Goal: Task Accomplishment & Management: Use online tool/utility

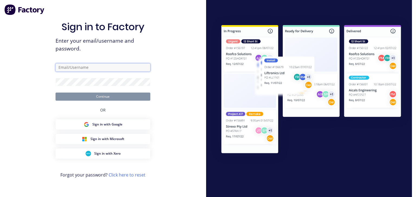
type input "[EMAIL_ADDRESS][DOMAIN_NAME]"
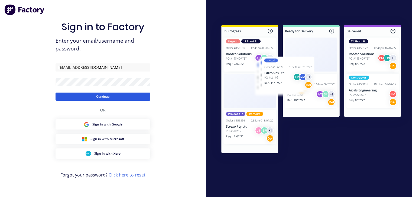
click at [102, 95] on button "Continue" at bounding box center [102, 97] width 95 height 8
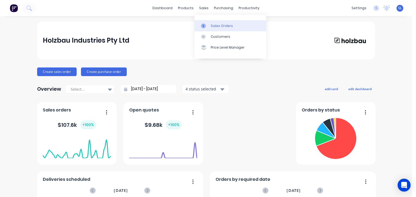
click at [216, 24] on div "Sales Orders" at bounding box center [221, 26] width 22 height 5
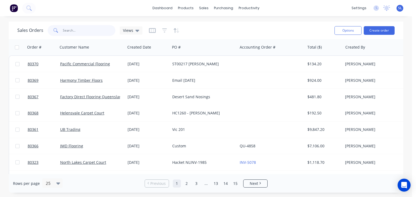
click at [69, 25] on input "text" at bounding box center [89, 30] width 53 height 11
type input "80358"
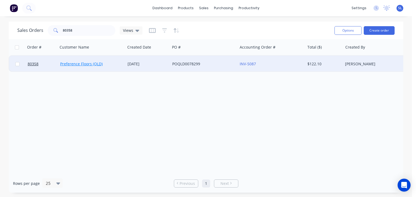
click at [94, 62] on link "Preference Floors (QLD)" at bounding box center [81, 63] width 42 height 5
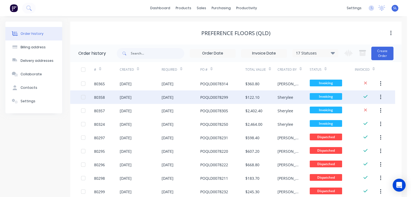
click at [103, 100] on div "80358" at bounding box center [99, 98] width 11 height 6
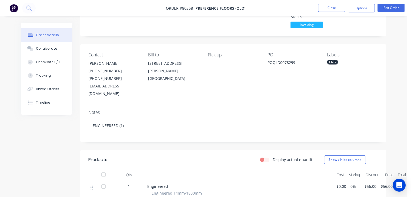
scroll to position [37, 0]
click at [365, 5] on button "Options" at bounding box center [361, 8] width 27 height 9
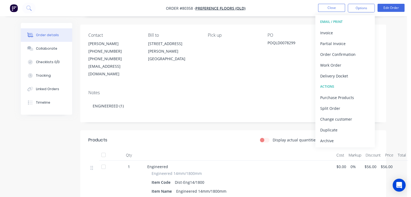
scroll to position [58, 0]
click at [325, 31] on div "Invoice" at bounding box center [346, 33] width 50 height 8
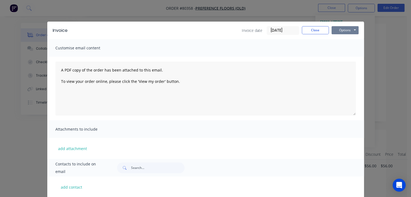
click at [352, 33] on button "Options" at bounding box center [345, 30] width 27 height 8
click at [344, 51] on button "Print" at bounding box center [349, 48] width 35 height 9
click at [319, 30] on button "Close" at bounding box center [315, 30] width 27 height 8
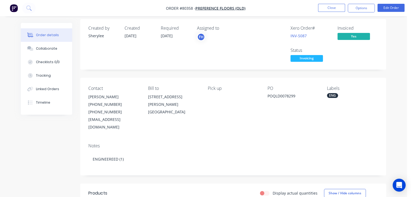
scroll to position [0, 0]
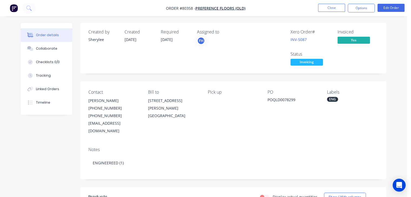
click at [15, 7] on img "button" at bounding box center [14, 8] width 8 height 8
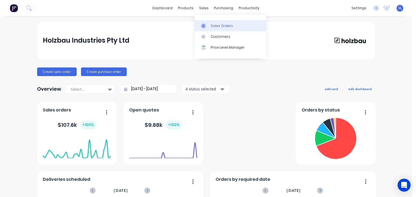
click at [211, 26] on div "Sales Orders" at bounding box center [221, 26] width 22 height 5
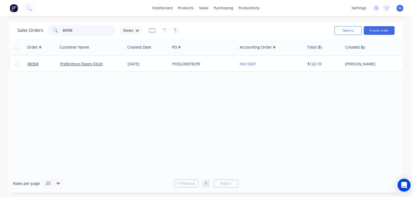
click at [85, 32] on input "80358" at bounding box center [89, 30] width 53 height 11
type input "80357"
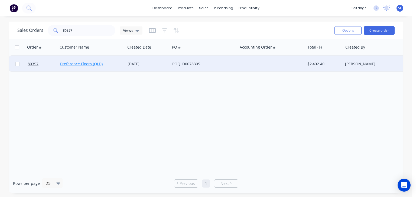
click at [81, 64] on link "Preference Floors (QLD)" at bounding box center [81, 63] width 42 height 5
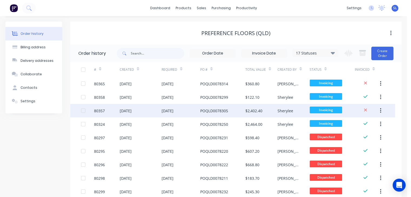
click at [195, 110] on div "[DATE]" at bounding box center [181, 111] width 39 height 14
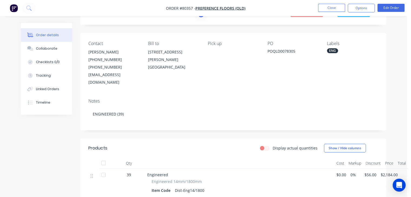
scroll to position [26, 0]
click at [370, 7] on button "Options" at bounding box center [361, 8] width 27 height 9
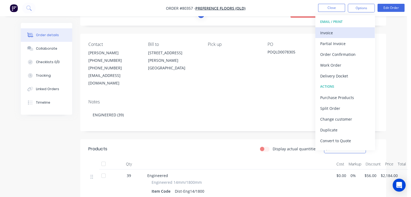
click at [342, 31] on div "Invoice" at bounding box center [346, 33] width 50 height 8
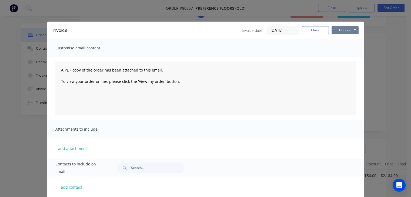
click at [346, 28] on button "Options" at bounding box center [345, 30] width 27 height 8
click at [336, 49] on button "Print" at bounding box center [349, 48] width 35 height 9
click at [308, 33] on button "Close" at bounding box center [315, 30] width 27 height 8
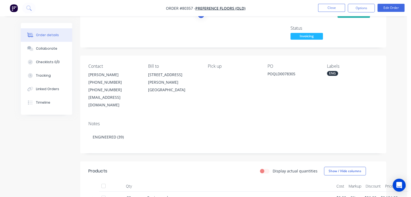
scroll to position [0, 0]
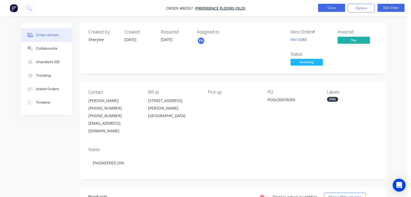
click at [329, 8] on button "Close" at bounding box center [331, 8] width 27 height 8
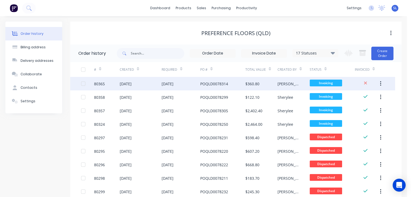
click at [106, 83] on div "80365" at bounding box center [107, 84] width 26 height 14
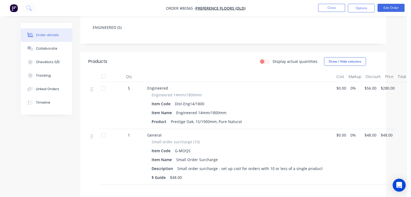
scroll to position [114, 0]
click at [364, 7] on button "Options" at bounding box center [361, 8] width 27 height 9
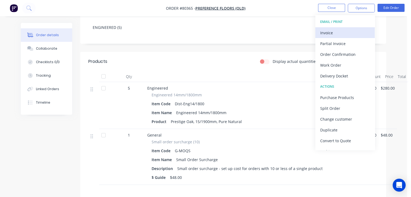
click at [330, 30] on div "Invoice" at bounding box center [346, 33] width 50 height 8
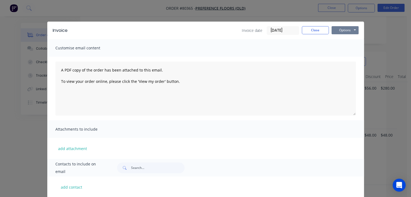
click at [351, 30] on button "Options" at bounding box center [345, 30] width 27 height 8
click at [343, 47] on button "Print" at bounding box center [349, 48] width 35 height 9
click at [317, 28] on button "Close" at bounding box center [315, 30] width 27 height 8
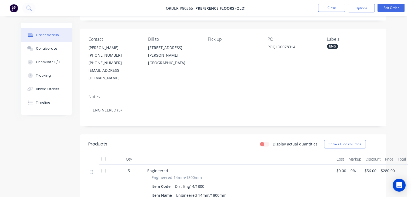
scroll to position [52, 0]
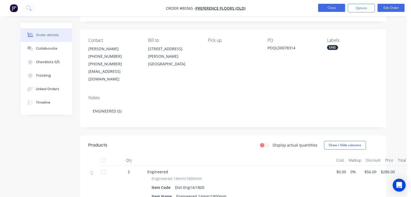
click at [335, 7] on button "Close" at bounding box center [331, 8] width 27 height 8
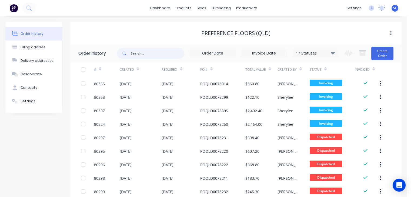
click at [140, 51] on input "text" at bounding box center [158, 53] width 54 height 11
type input "80346"
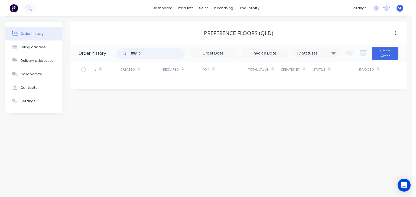
click at [155, 53] on input "80346" at bounding box center [158, 53] width 54 height 11
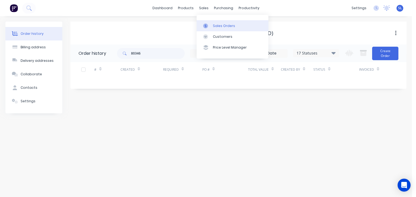
click at [216, 27] on div "Sales Orders" at bounding box center [224, 26] width 22 height 5
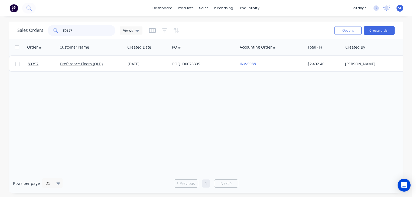
click at [84, 33] on input "80357" at bounding box center [89, 30] width 53 height 11
type input "8"
type input "80346"
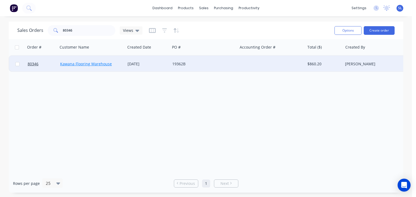
click at [83, 62] on link "Kawana Flooring Warehouse" at bounding box center [86, 63] width 52 height 5
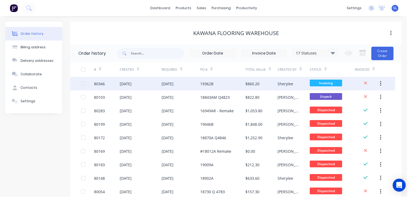
click at [132, 81] on div "[DATE]" at bounding box center [126, 84] width 12 height 6
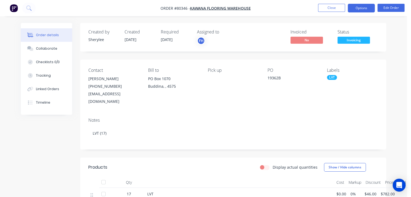
click at [365, 10] on button "Options" at bounding box center [361, 8] width 27 height 9
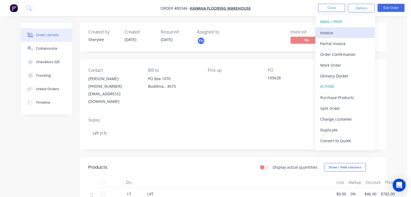
click at [348, 31] on div "Invoice" at bounding box center [346, 33] width 50 height 8
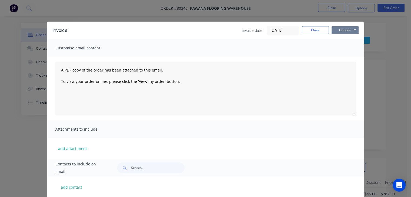
click at [342, 31] on button "Options" at bounding box center [345, 30] width 27 height 8
click at [344, 49] on button "Print" at bounding box center [349, 48] width 35 height 9
click at [310, 31] on button "Close" at bounding box center [315, 30] width 27 height 8
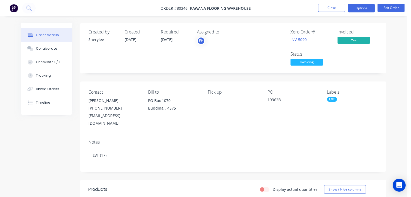
click at [362, 9] on button "Options" at bounding box center [361, 8] width 27 height 9
click at [299, 19] on div "Order details Collaborate Checklists 0/0 Tracking Linked Orders Timeline Order …" at bounding box center [203, 177] width 407 height 354
click at [14, 5] on img "button" at bounding box center [14, 8] width 8 height 8
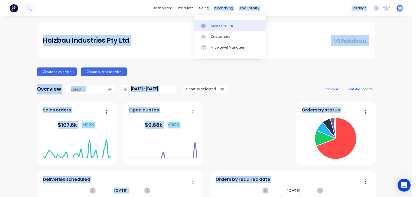
drag, startPoint x: 203, startPoint y: 6, endPoint x: 209, endPoint y: 25, distance: 19.8
click at [209, 25] on body "dashboard products sales purchasing productivity dashboard products Product Cat…" at bounding box center [208, 98] width 416 height 197
click at [209, 25] on link "Sales Orders" at bounding box center [230, 25] width 72 height 11
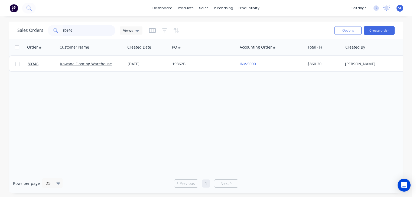
click at [95, 30] on input "80346" at bounding box center [89, 30] width 53 height 11
type input "80349"
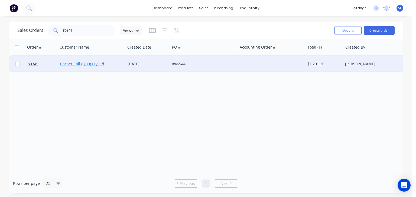
click at [64, 64] on link "Carpet Call (QLD) Pty Ltd" at bounding box center [82, 63] width 44 height 5
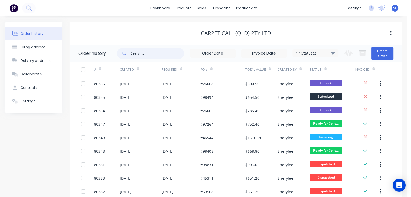
click at [174, 54] on input "text" at bounding box center [158, 53] width 54 height 11
type input "80349"
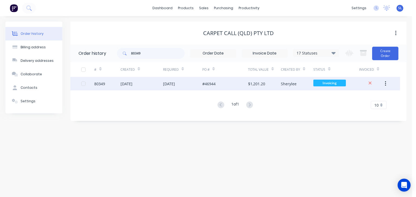
click at [215, 85] on div "#46944" at bounding box center [208, 84] width 13 height 6
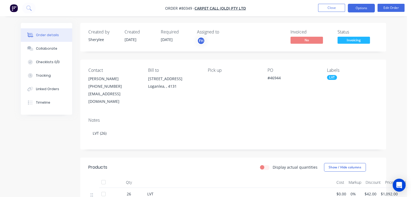
click at [368, 6] on button "Options" at bounding box center [361, 8] width 27 height 9
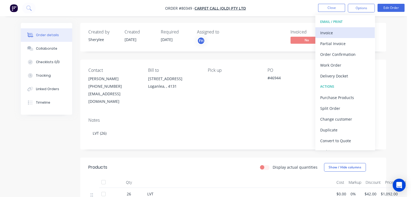
click at [339, 29] on div "Invoice" at bounding box center [346, 33] width 50 height 8
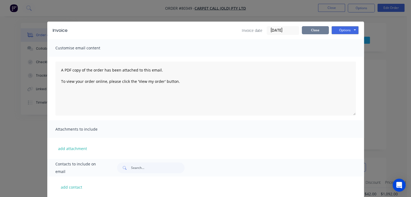
click at [310, 31] on button "Close" at bounding box center [315, 30] width 27 height 8
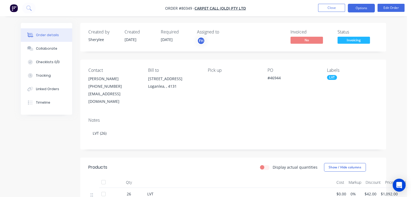
click at [368, 6] on button "Options" at bounding box center [361, 8] width 27 height 9
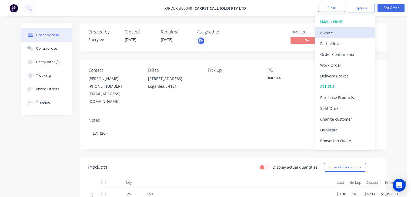
click at [343, 35] on div "Invoice" at bounding box center [346, 33] width 50 height 8
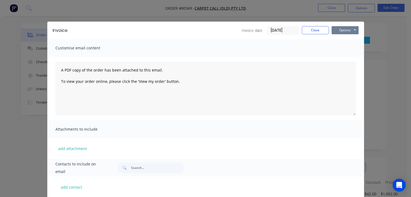
click at [348, 29] on button "Options" at bounding box center [345, 30] width 27 height 8
click at [347, 48] on button "Print" at bounding box center [349, 48] width 35 height 9
click at [321, 29] on button "Close" at bounding box center [315, 30] width 27 height 8
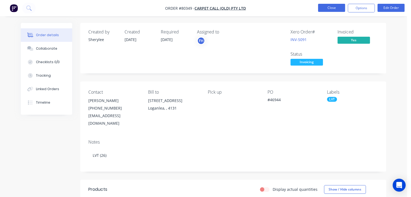
click at [339, 9] on button "Close" at bounding box center [331, 8] width 27 height 8
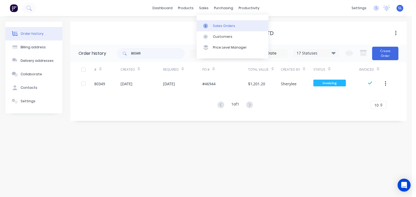
click at [224, 26] on div "Sales Orders" at bounding box center [224, 26] width 22 height 5
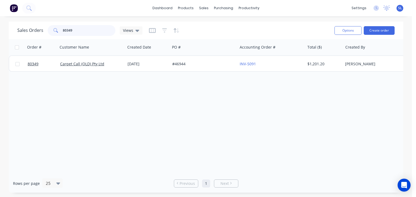
click at [82, 29] on input "80349" at bounding box center [89, 30] width 53 height 11
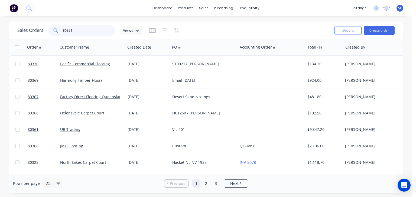
type input "80351"
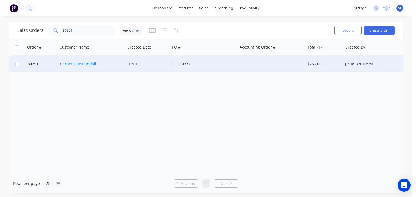
click at [81, 65] on link "Carpet One Bundall" at bounding box center [78, 63] width 36 height 5
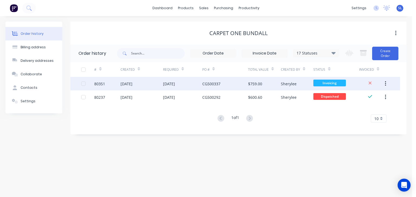
click at [222, 83] on div "CG500337" at bounding box center [225, 84] width 46 height 14
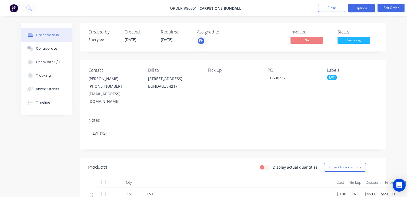
click at [357, 7] on button "Options" at bounding box center [361, 8] width 27 height 9
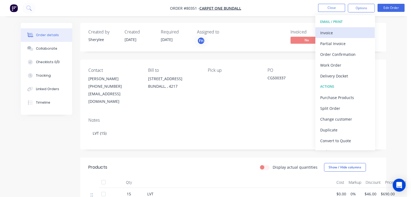
click at [334, 34] on div "Invoice" at bounding box center [346, 33] width 50 height 8
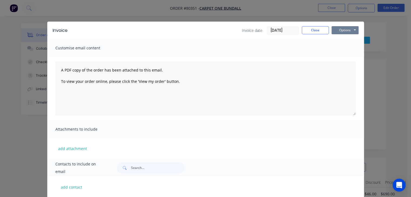
click at [341, 31] on button "Options" at bounding box center [345, 30] width 27 height 8
click at [341, 49] on button "Print" at bounding box center [349, 48] width 35 height 9
click at [317, 29] on button "Close" at bounding box center [315, 30] width 27 height 8
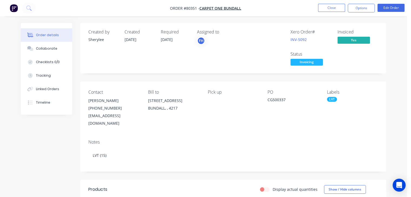
click at [18, 5] on button "button" at bounding box center [13, 8] width 11 height 9
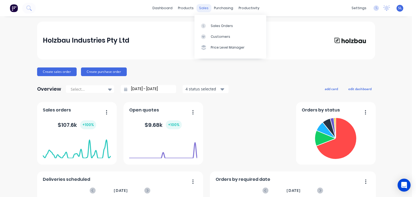
click at [203, 8] on div "sales" at bounding box center [203, 8] width 15 height 8
click at [214, 27] on div "Sales Orders" at bounding box center [221, 26] width 22 height 5
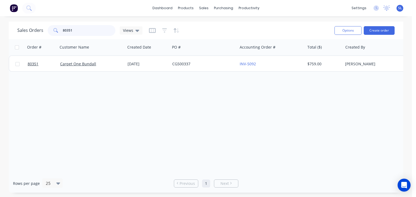
click at [87, 32] on input "80351" at bounding box center [89, 30] width 53 height 11
type input "80350"
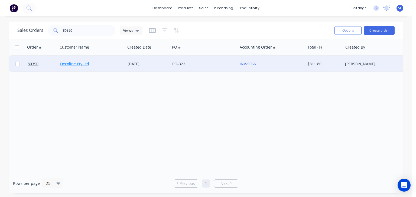
click at [84, 63] on link "Decoline Pty Ltd" at bounding box center [74, 63] width 29 height 5
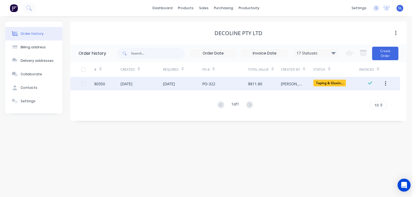
click at [311, 82] on div "[PERSON_NAME]" at bounding box center [297, 84] width 33 height 14
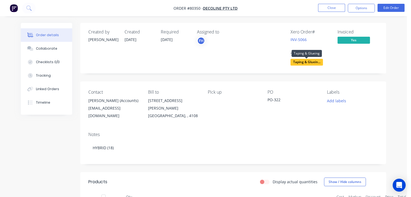
click at [308, 61] on span "Taping & Gluein..." at bounding box center [307, 62] width 32 height 7
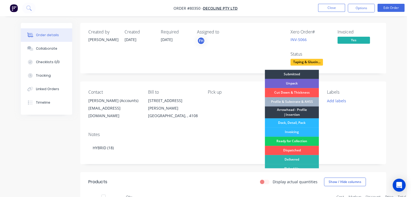
click at [301, 140] on div "Ready for Collection" at bounding box center [292, 141] width 54 height 9
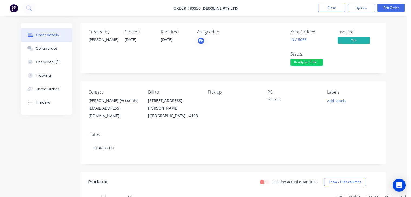
click at [17, 6] on img "button" at bounding box center [14, 8] width 8 height 8
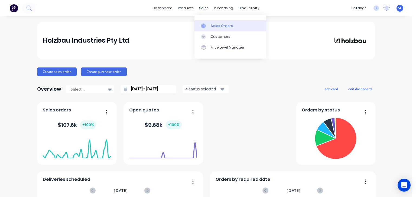
click at [215, 24] on div "Sales Orders" at bounding box center [221, 26] width 22 height 5
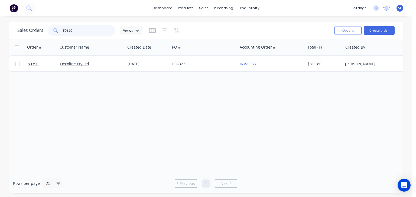
click at [83, 33] on input "80350" at bounding box center [89, 30] width 53 height 11
type input "80345"
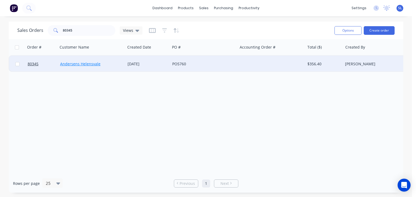
click at [90, 66] on link "Andersens Helensvale" at bounding box center [80, 63] width 40 height 5
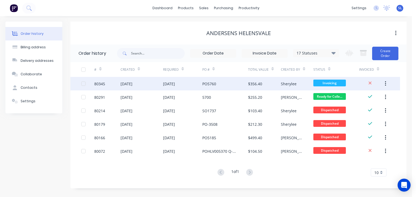
click at [175, 88] on div "[DATE]" at bounding box center [182, 84] width 39 height 14
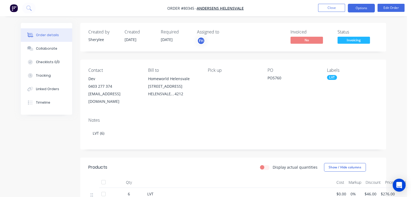
click at [362, 8] on button "Options" at bounding box center [361, 8] width 27 height 9
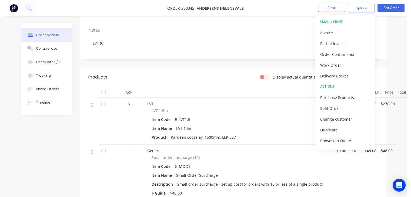
scroll to position [91, 0]
click at [327, 38] on button "Partial Invoice" at bounding box center [346, 43] width 60 height 11
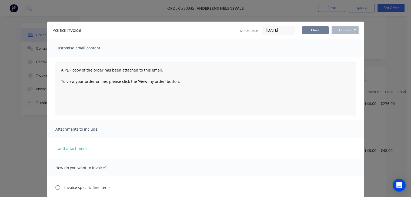
click at [318, 33] on button "Close" at bounding box center [315, 30] width 27 height 8
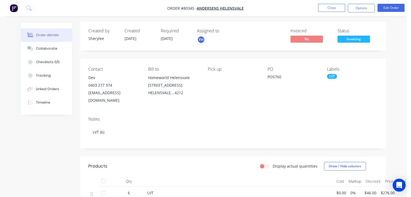
scroll to position [2, 0]
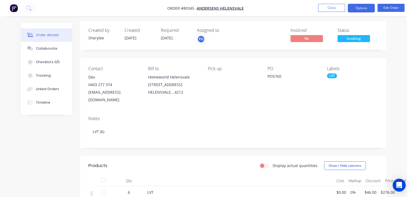
click at [368, 7] on button "Options" at bounding box center [361, 8] width 27 height 9
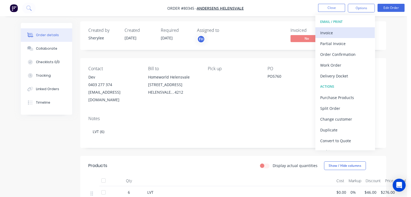
click at [341, 31] on div "Invoice" at bounding box center [346, 33] width 50 height 8
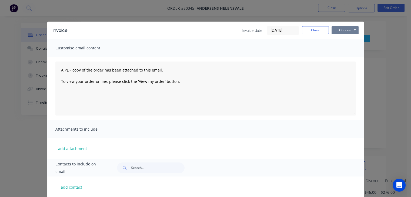
click at [350, 31] on button "Options" at bounding box center [345, 30] width 27 height 8
click at [340, 48] on button "Print" at bounding box center [349, 48] width 35 height 9
click at [312, 27] on button "Close" at bounding box center [315, 30] width 27 height 8
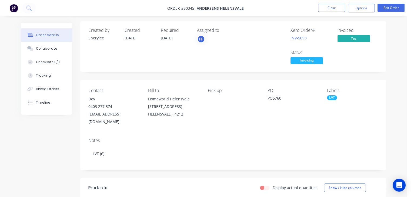
scroll to position [0, 0]
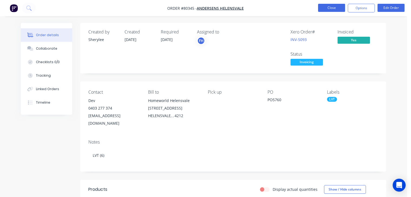
click at [333, 7] on button "Close" at bounding box center [331, 8] width 27 height 8
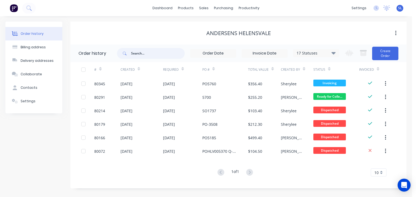
click at [151, 54] on input "text" at bounding box center [158, 53] width 54 height 11
click at [29, 5] on button at bounding box center [29, 8] width 14 height 11
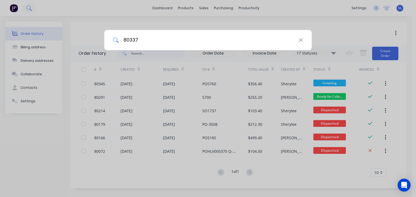
type input "80337"
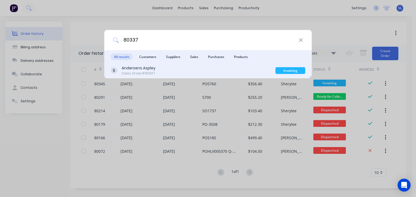
click at [144, 69] on div "Andersens Aspley" at bounding box center [138, 68] width 34 height 6
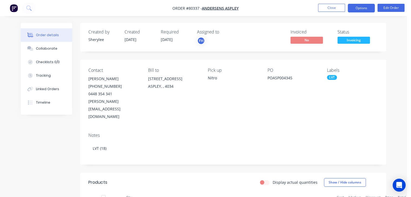
click at [368, 6] on button "Options" at bounding box center [361, 8] width 27 height 9
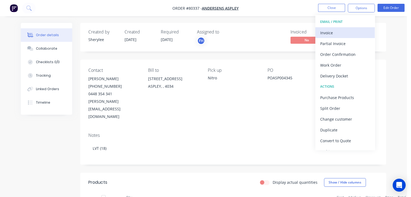
click at [337, 31] on div "Invoice" at bounding box center [346, 33] width 50 height 8
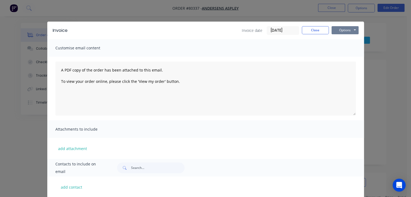
click at [342, 29] on button "Options" at bounding box center [345, 30] width 27 height 8
click at [347, 38] on button "Preview" at bounding box center [349, 39] width 35 height 9
click at [318, 31] on button "Close" at bounding box center [315, 30] width 27 height 8
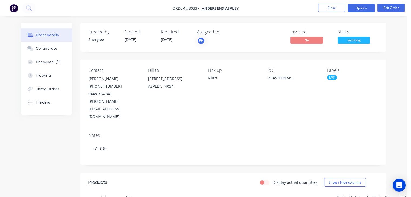
click at [357, 6] on button "Options" at bounding box center [361, 8] width 27 height 9
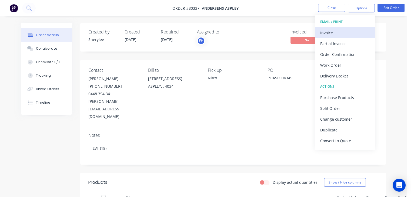
click at [332, 31] on div "Invoice" at bounding box center [346, 33] width 50 height 8
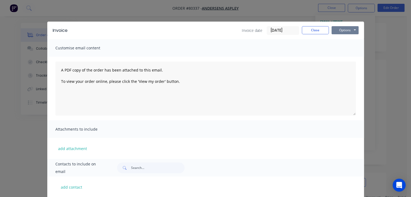
click at [349, 30] on button "Options" at bounding box center [345, 30] width 27 height 8
click at [343, 50] on button "Print" at bounding box center [349, 48] width 35 height 9
click at [315, 30] on button "Close" at bounding box center [315, 30] width 27 height 8
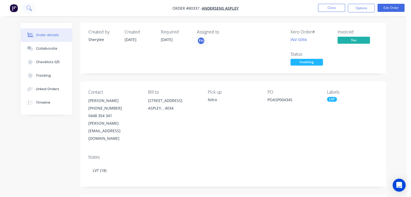
click at [29, 7] on icon at bounding box center [28, 7] width 5 height 5
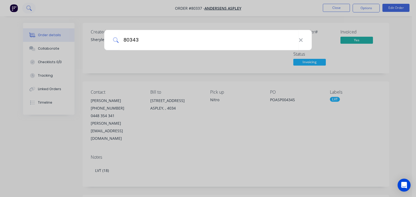
type input "80343"
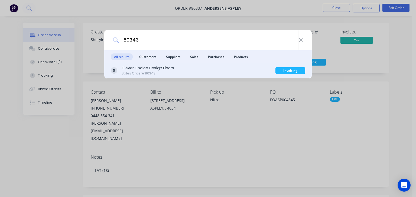
click at [128, 70] on div "Clever Choice Design Floors" at bounding box center [147, 68] width 52 height 6
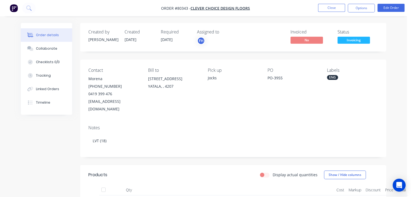
scroll to position [1, 0]
click at [364, 11] on button "Options" at bounding box center [361, 8] width 27 height 9
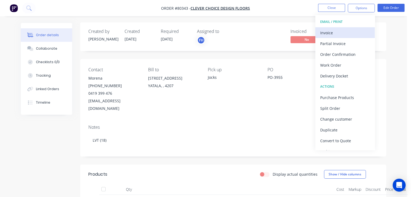
click at [338, 35] on div "Invoice" at bounding box center [346, 33] width 50 height 8
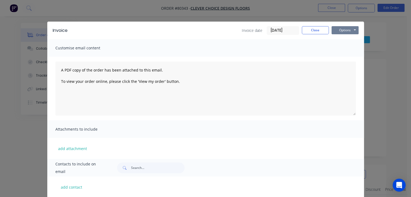
click at [350, 29] on button "Options" at bounding box center [345, 30] width 27 height 8
click at [347, 48] on button "Print" at bounding box center [349, 48] width 35 height 9
click at [317, 29] on button "Close" at bounding box center [315, 30] width 27 height 8
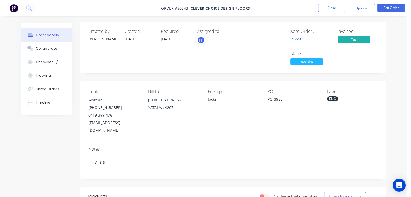
click at [36, 9] on nav "Order #80343 - Clever Choice Design Floors Close Options Edit Order" at bounding box center [205, 8] width 411 height 16
click at [28, 6] on icon at bounding box center [28, 7] width 4 height 4
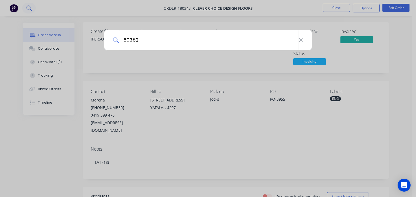
type input "80352"
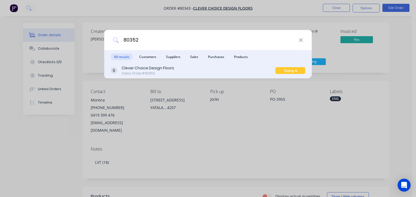
click at [136, 72] on div "Sales Order #80352" at bounding box center [147, 73] width 52 height 5
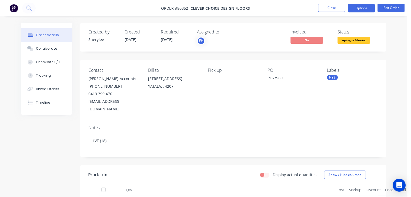
click at [360, 9] on button "Options" at bounding box center [361, 8] width 27 height 9
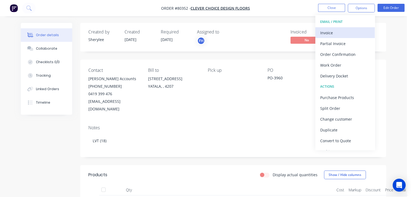
click at [335, 36] on div "Invoice" at bounding box center [346, 33] width 50 height 8
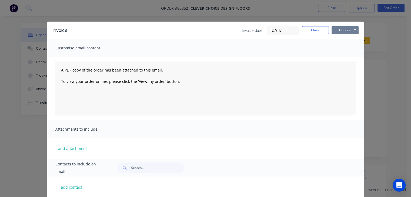
click at [344, 31] on button "Options" at bounding box center [345, 30] width 27 height 8
click at [343, 49] on button "Print" at bounding box center [349, 48] width 35 height 9
